Goal: Entertainment & Leisure: Browse casually

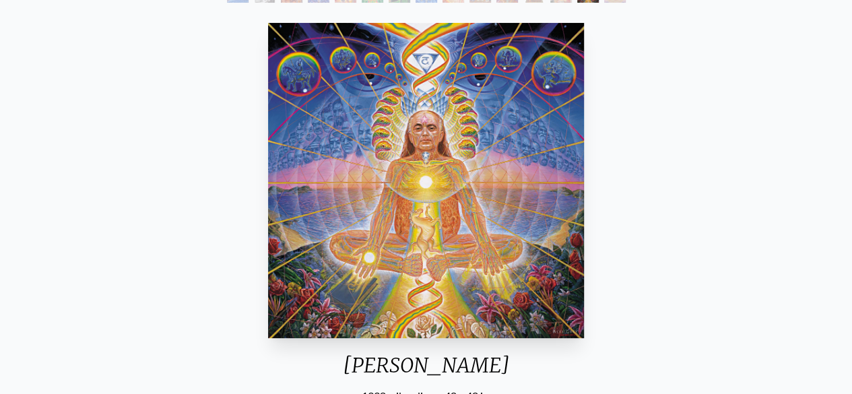
scroll to position [65, 0]
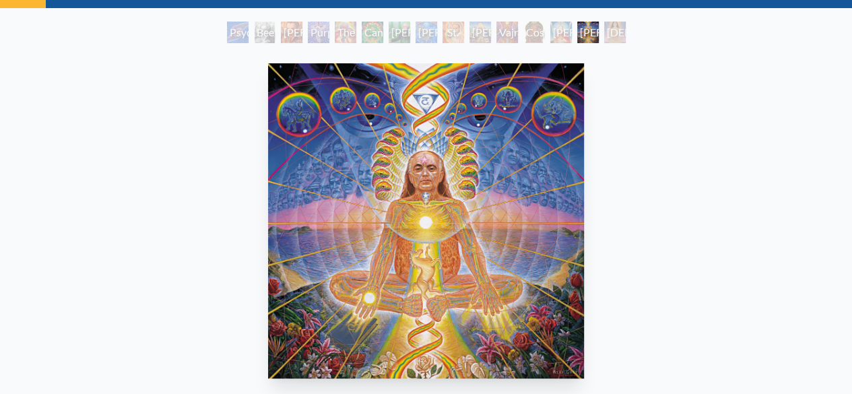
click at [543, 236] on img "14 / 15" at bounding box center [425, 220] width 315 height 315
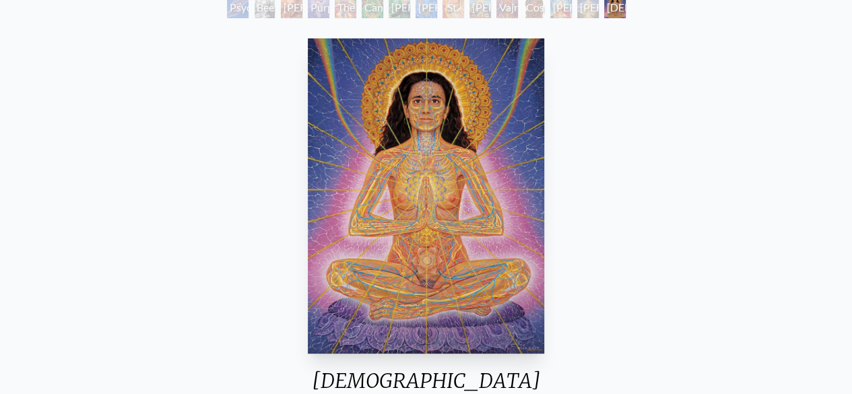
scroll to position [92, 0]
